Goal: Information Seeking & Learning: Learn about a topic

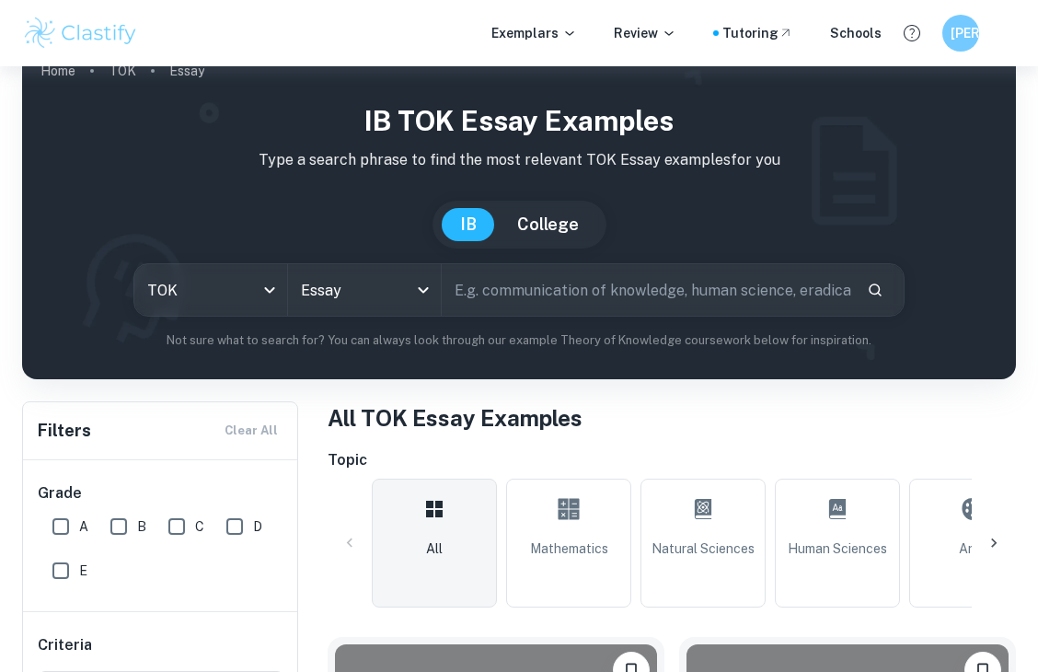
scroll to position [87, 0]
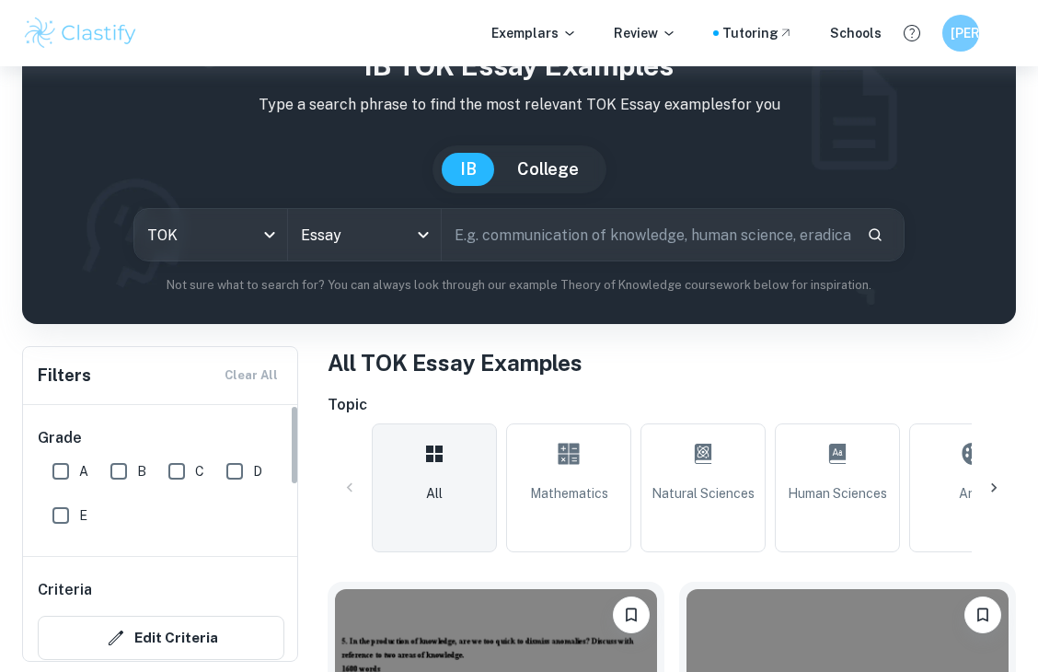
click at [64, 469] on input "A" at bounding box center [60, 471] width 37 height 37
checkbox input "true"
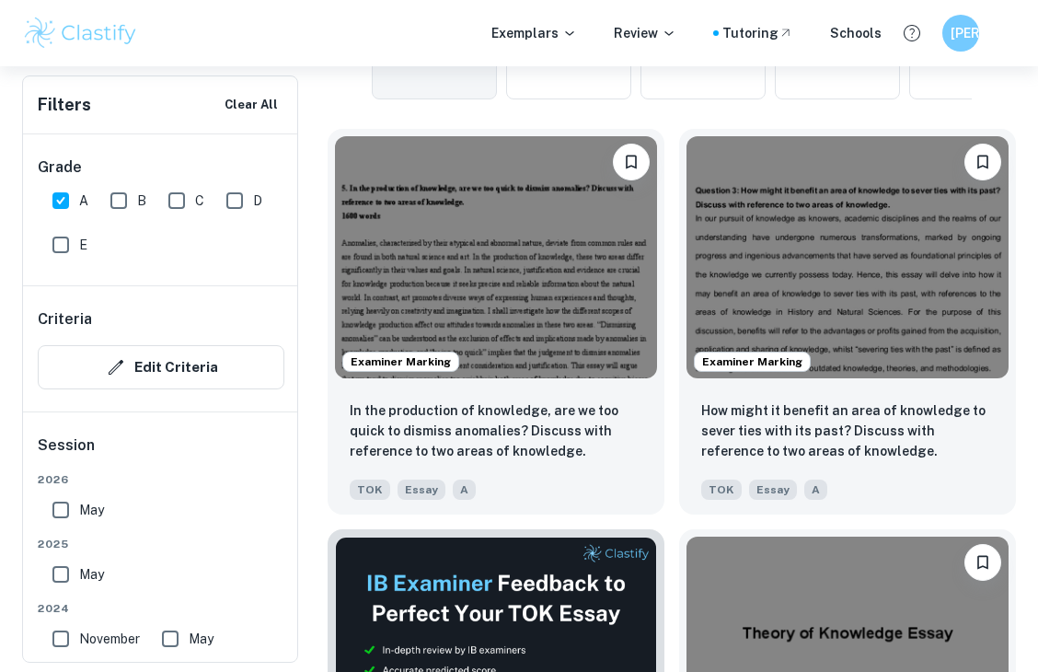
scroll to position [592, 0]
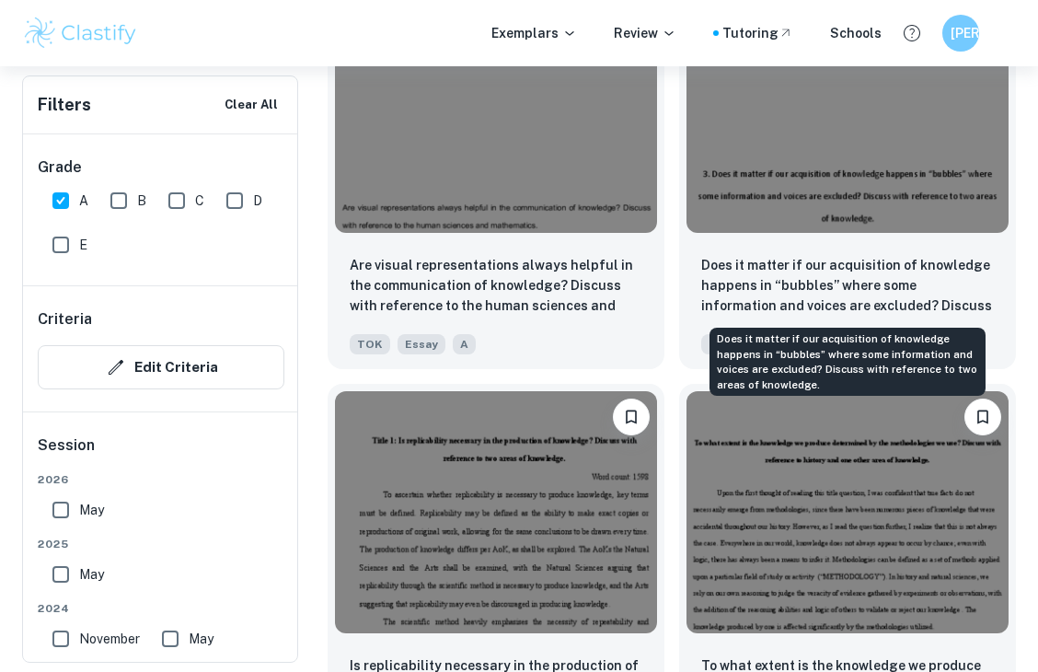
scroll to position [15535, 0]
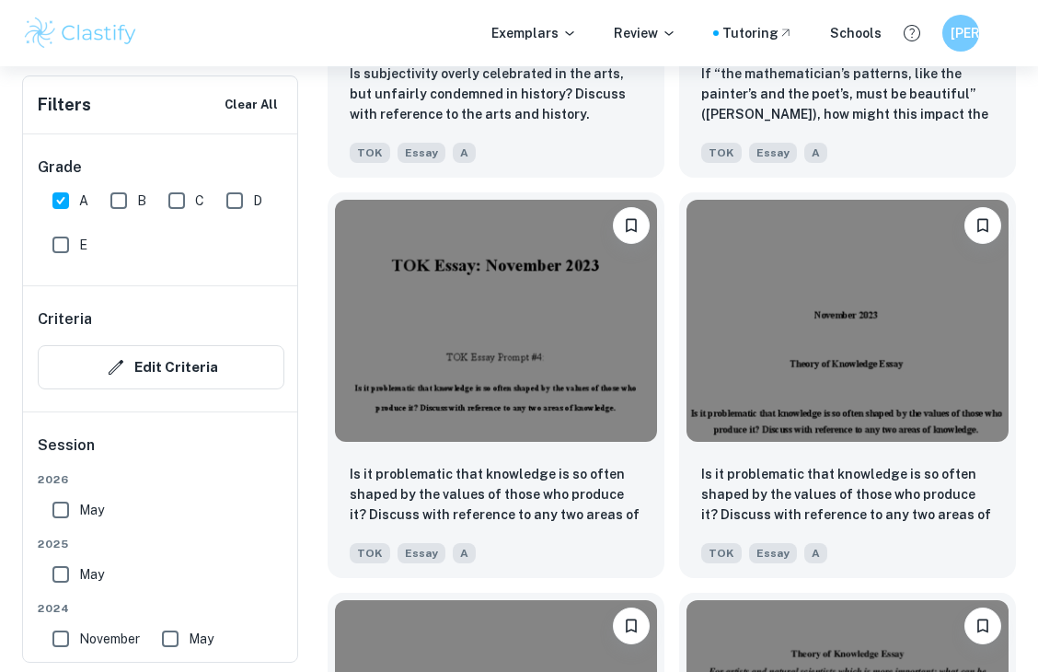
scroll to position [10126, 0]
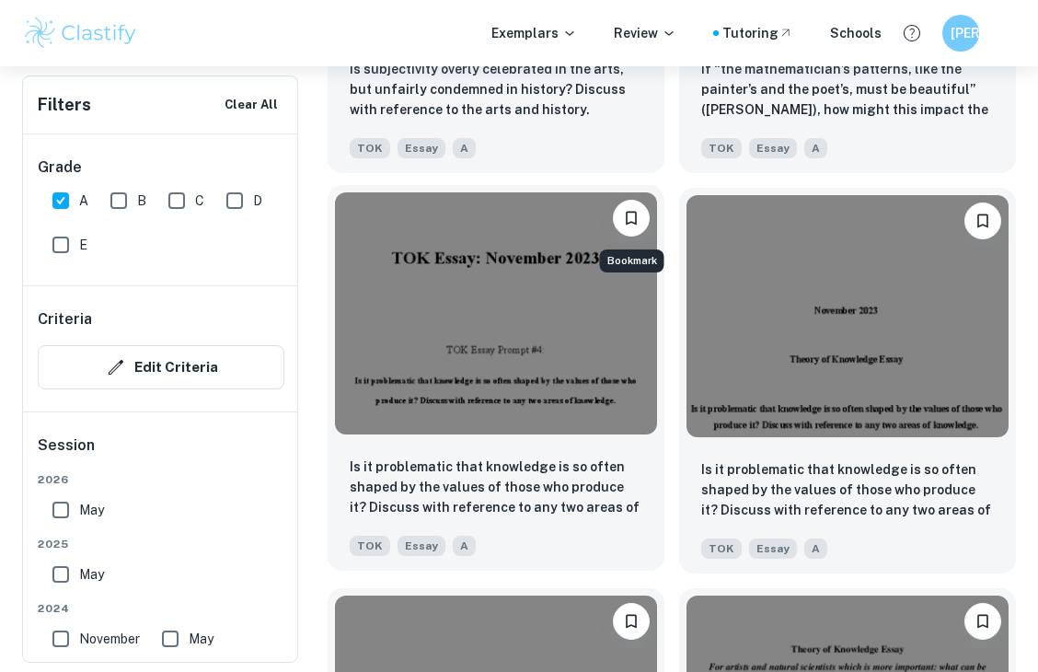
click at [634, 209] on icon "Bookmark" at bounding box center [631, 218] width 18 height 18
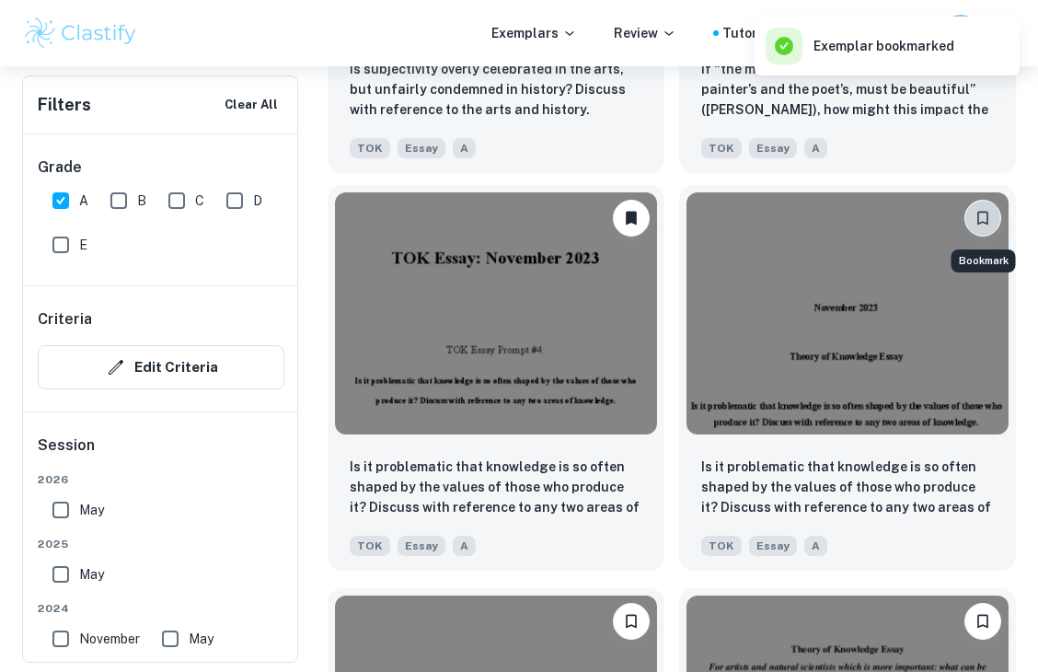
click at [985, 213] on icon "Bookmark" at bounding box center [983, 218] width 18 height 18
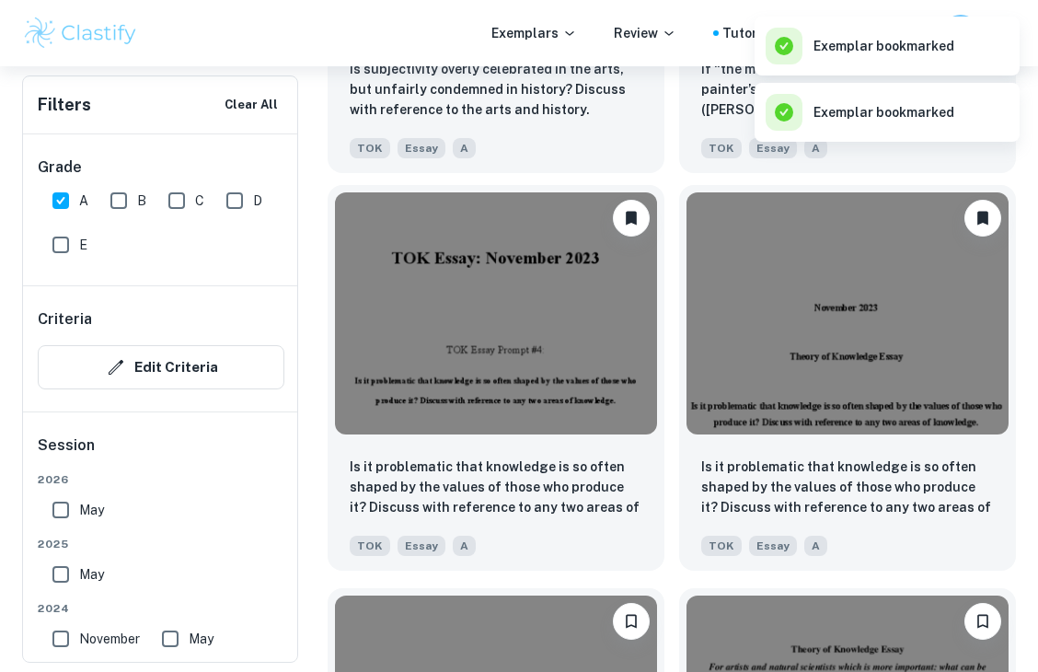
click at [493, 351] on img at bounding box center [496, 313] width 322 height 242
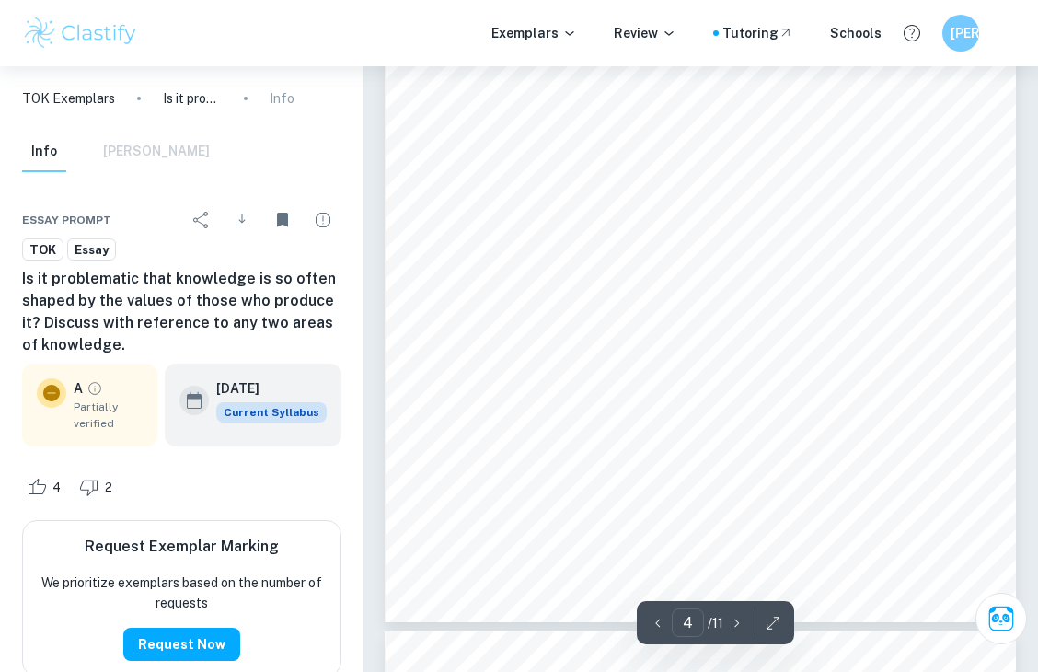
scroll to position [2862, 0]
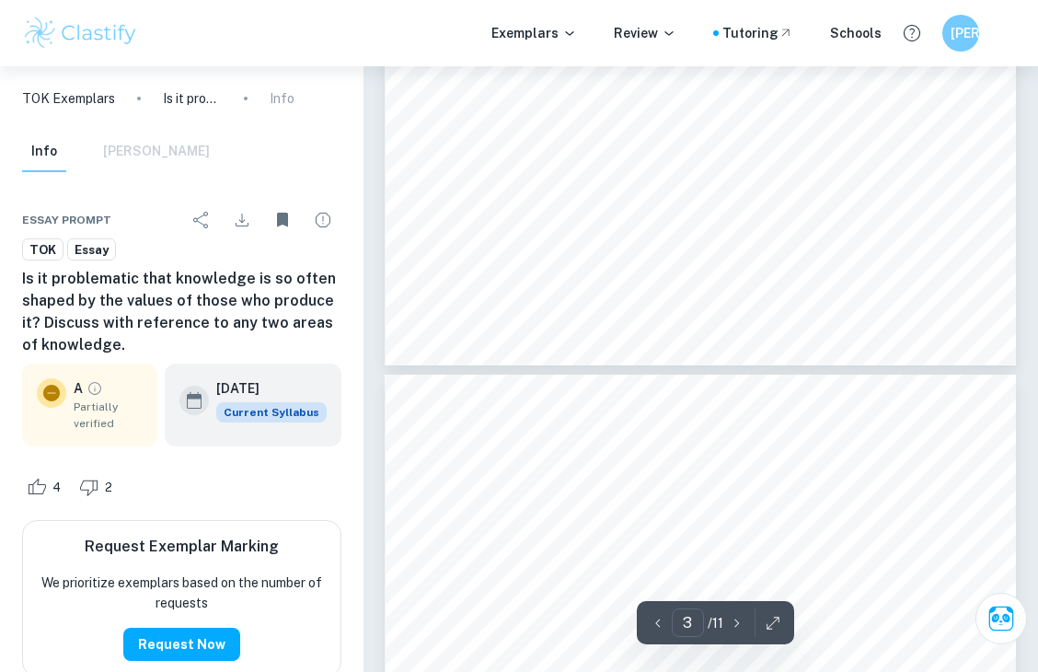
type input "2"
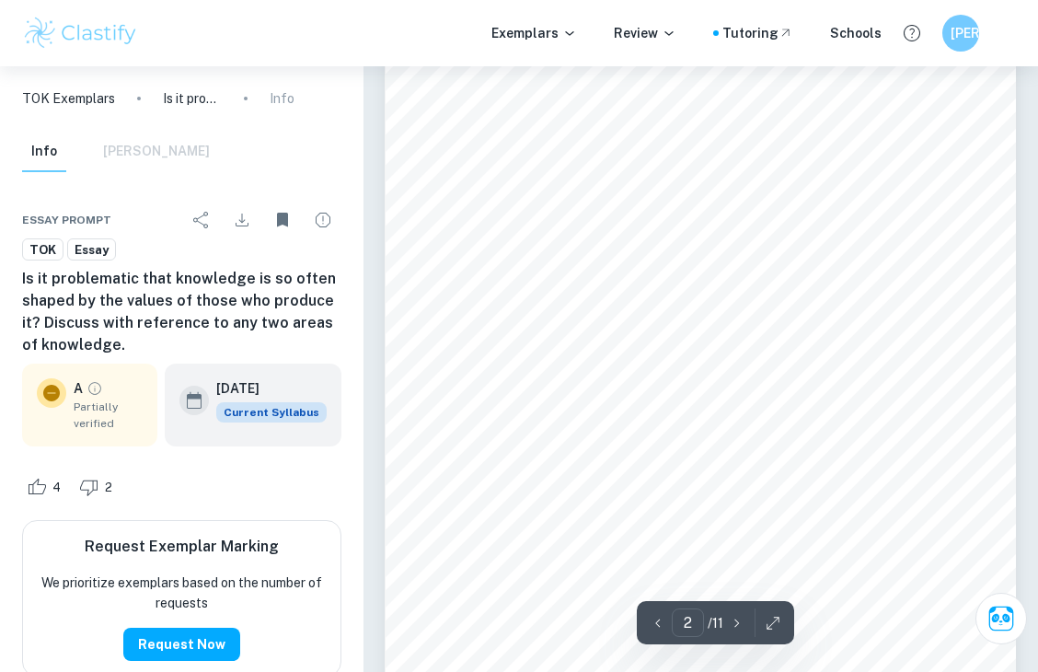
scroll to position [969, 0]
